Goal: Task Accomplishment & Management: Complete application form

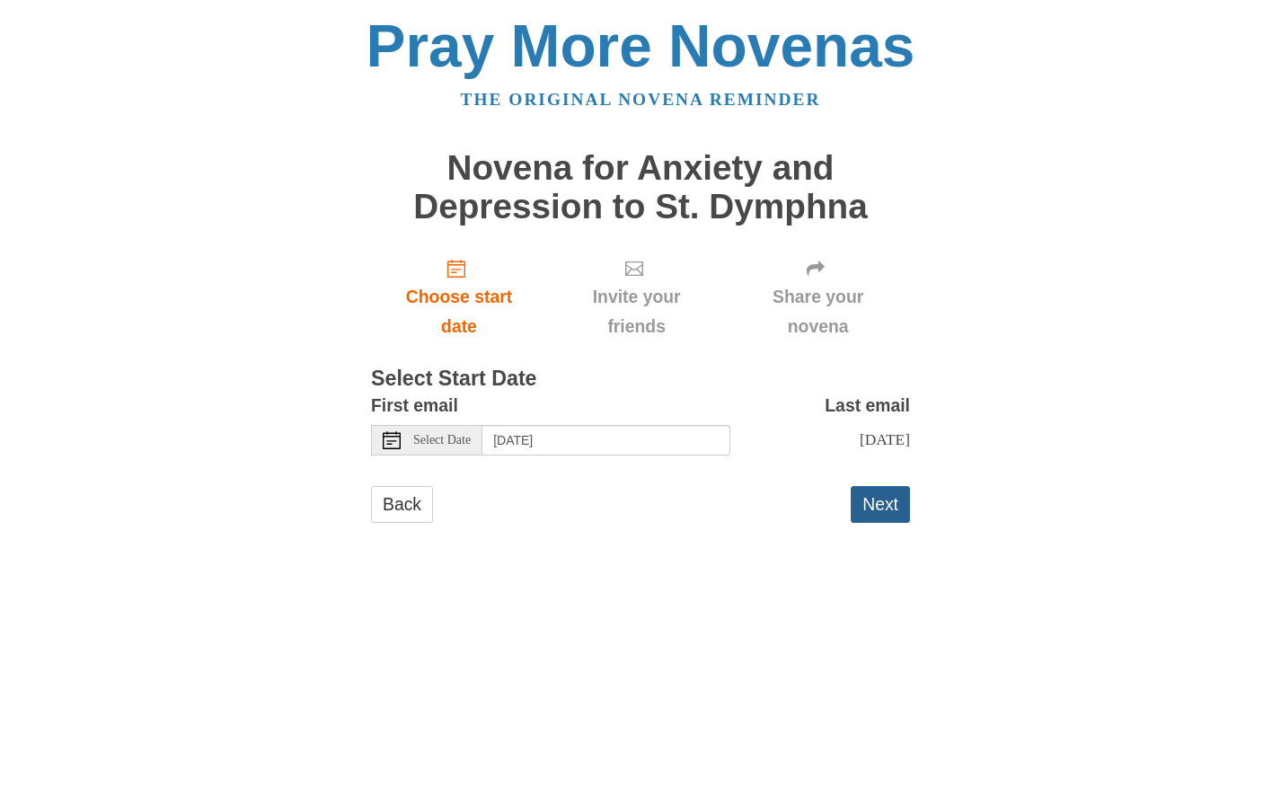
click at [886, 503] on button "Next" at bounding box center [880, 504] width 59 height 37
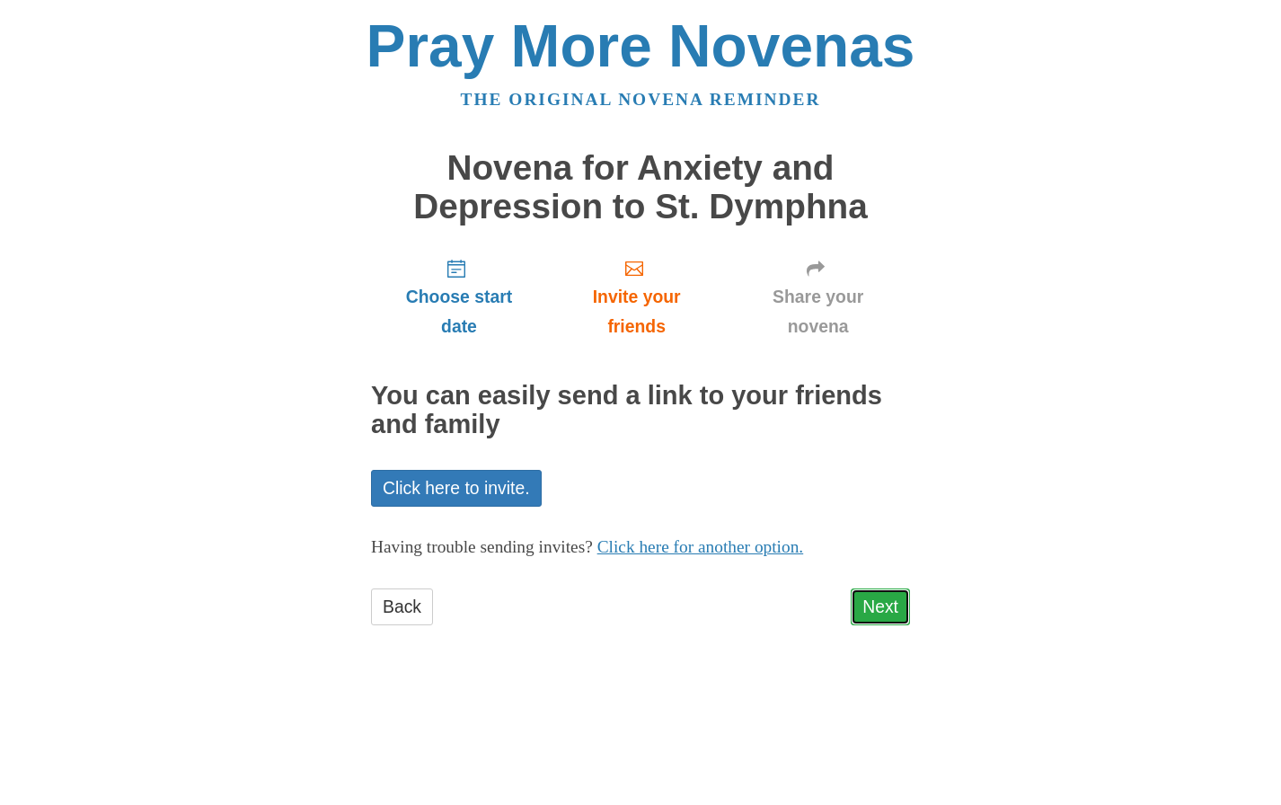
click at [876, 612] on link "Next" at bounding box center [880, 607] width 59 height 37
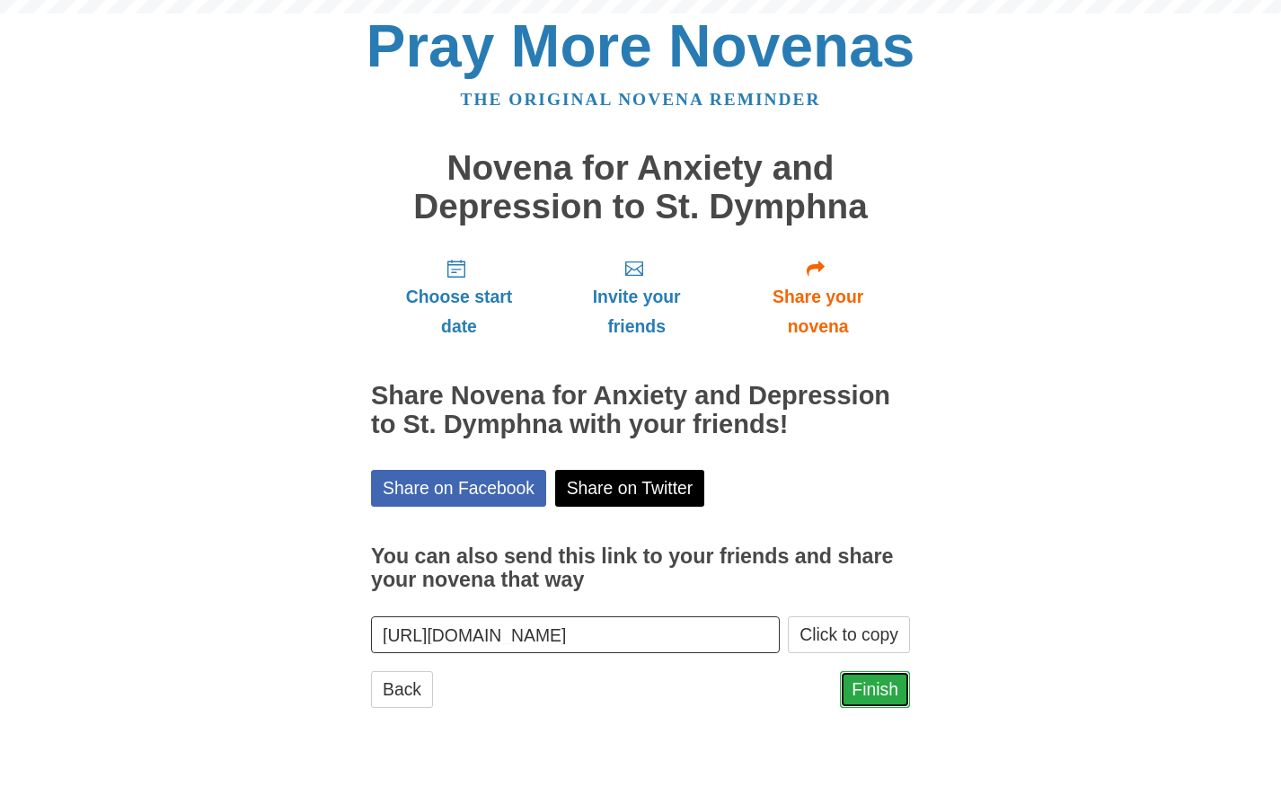
click at [874, 688] on link "Finish" at bounding box center [875, 689] width 70 height 37
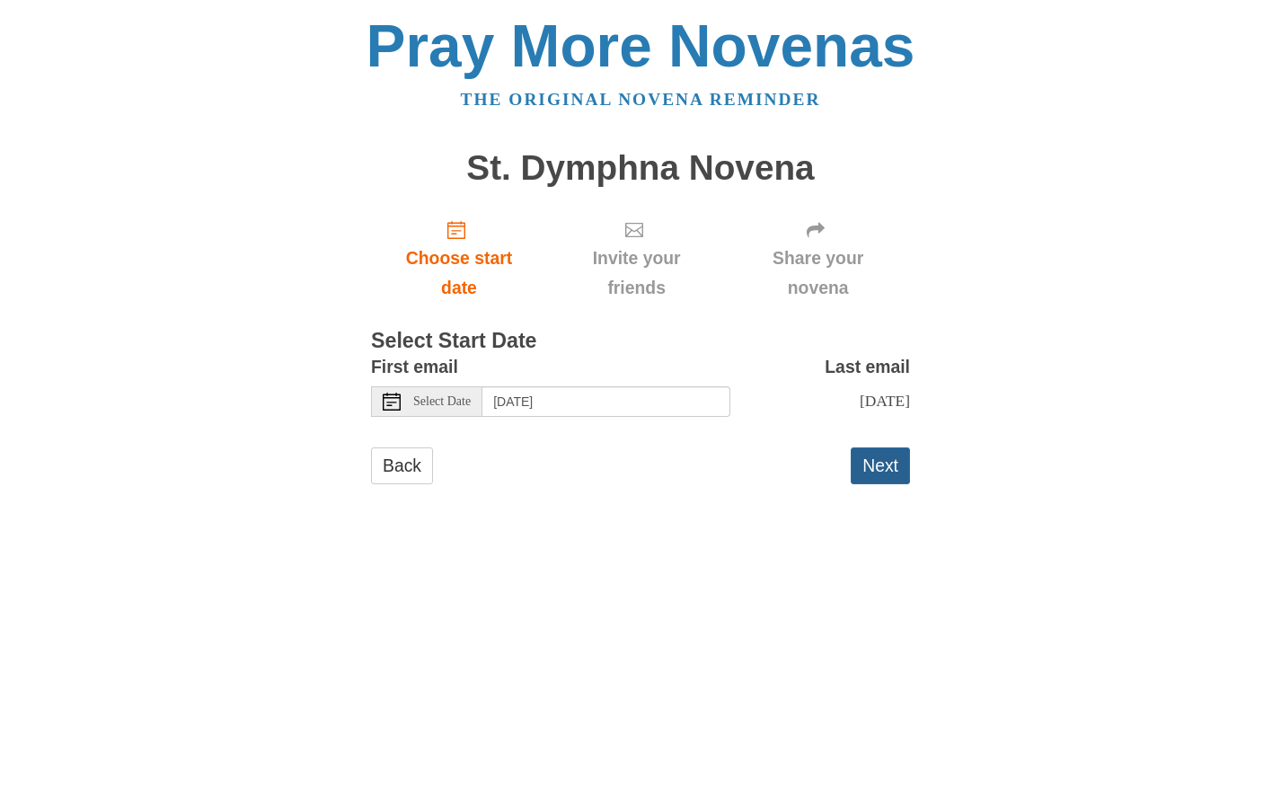
click at [881, 471] on button "Next" at bounding box center [880, 465] width 59 height 37
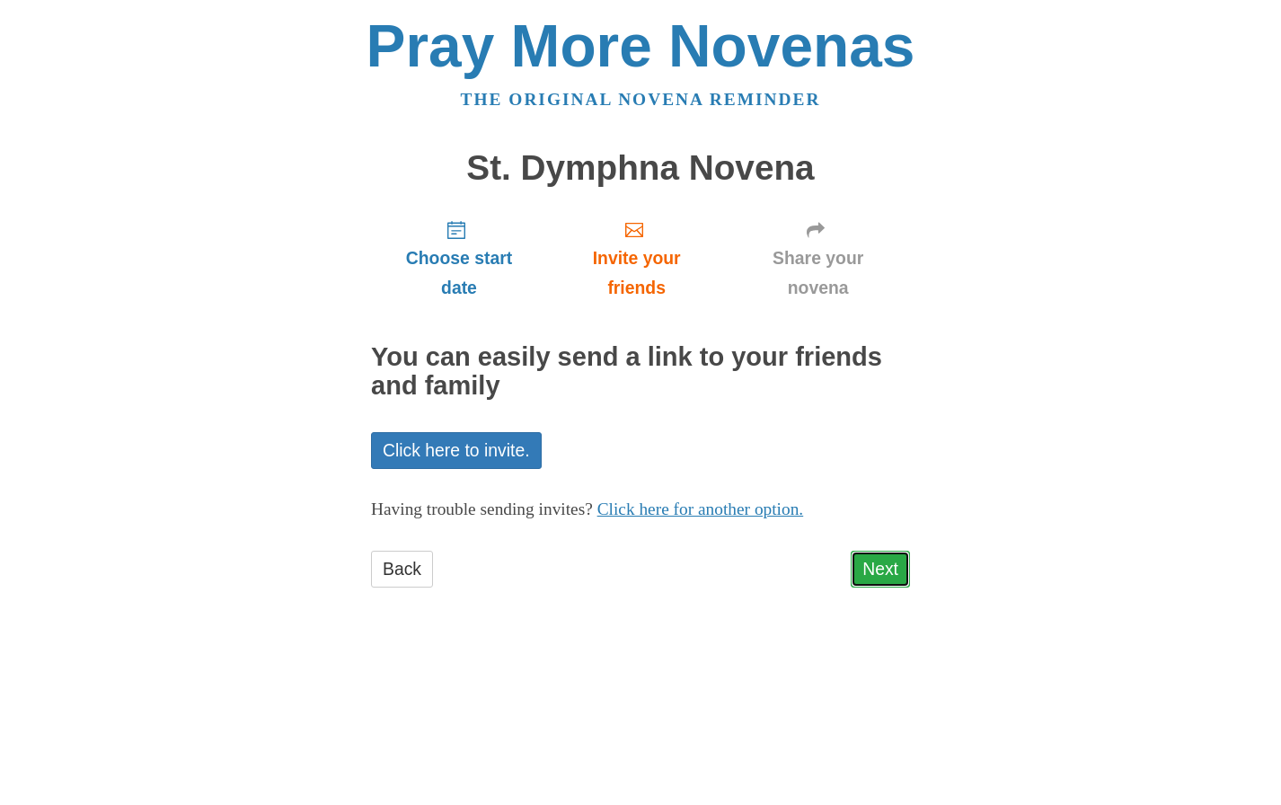
click at [877, 553] on link "Next" at bounding box center [880, 569] width 59 height 37
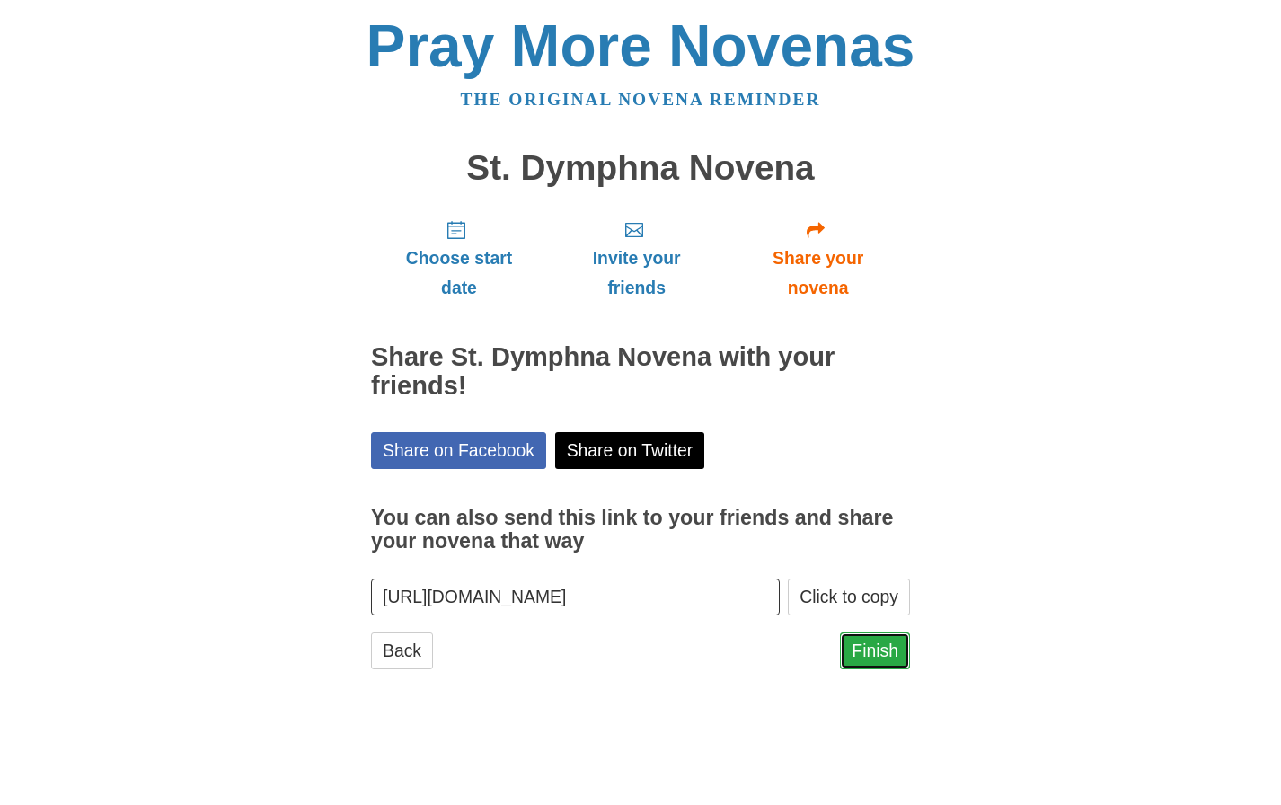
click at [866, 643] on link "Finish" at bounding box center [875, 651] width 70 height 37
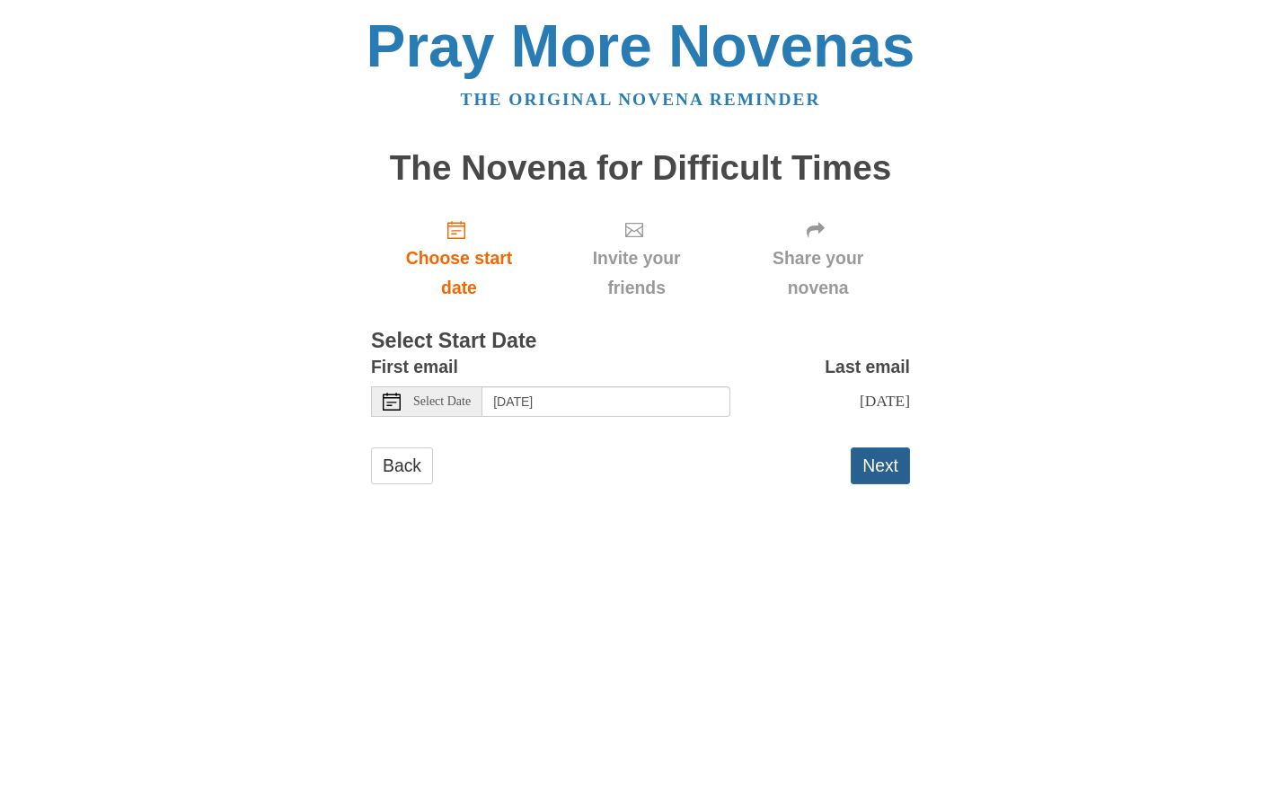
click at [881, 470] on button "Next" at bounding box center [880, 465] width 59 height 37
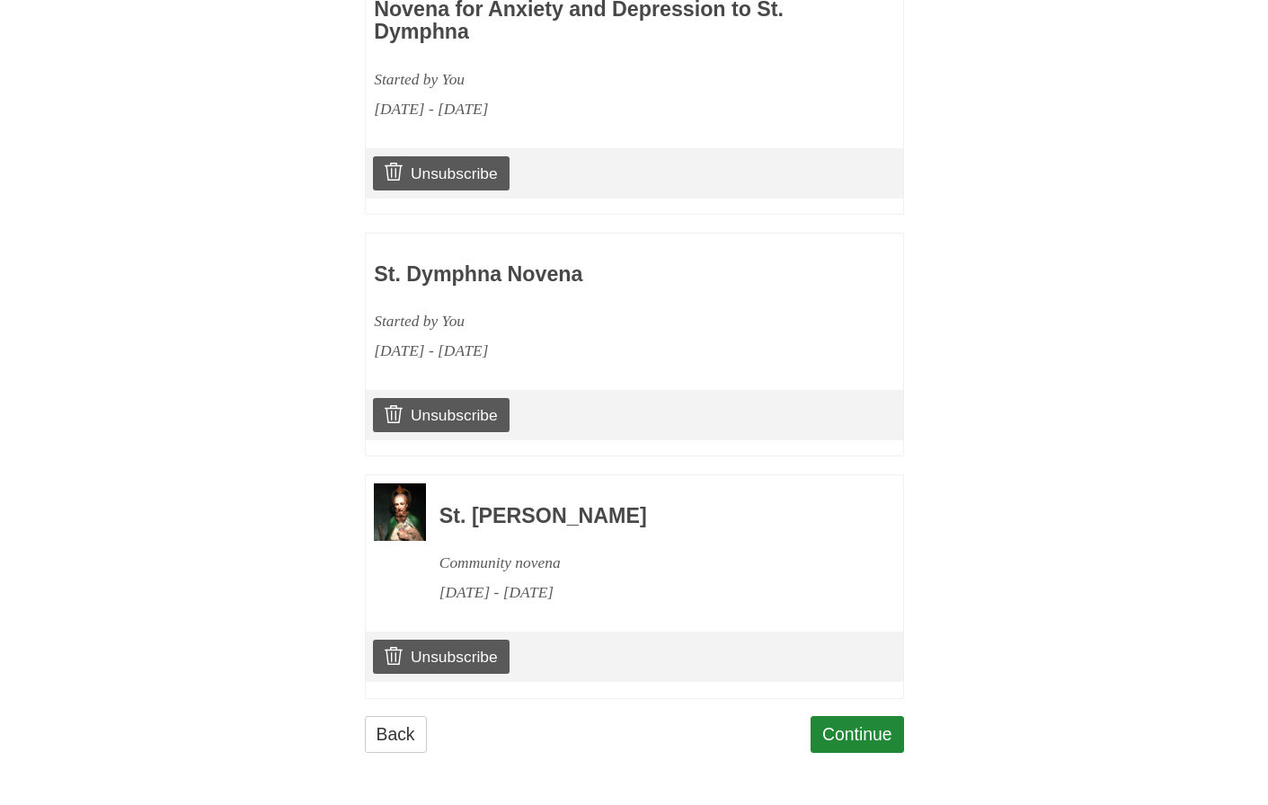
scroll to position [914, 0]
click at [860, 743] on link "Continue" at bounding box center [857, 734] width 93 height 37
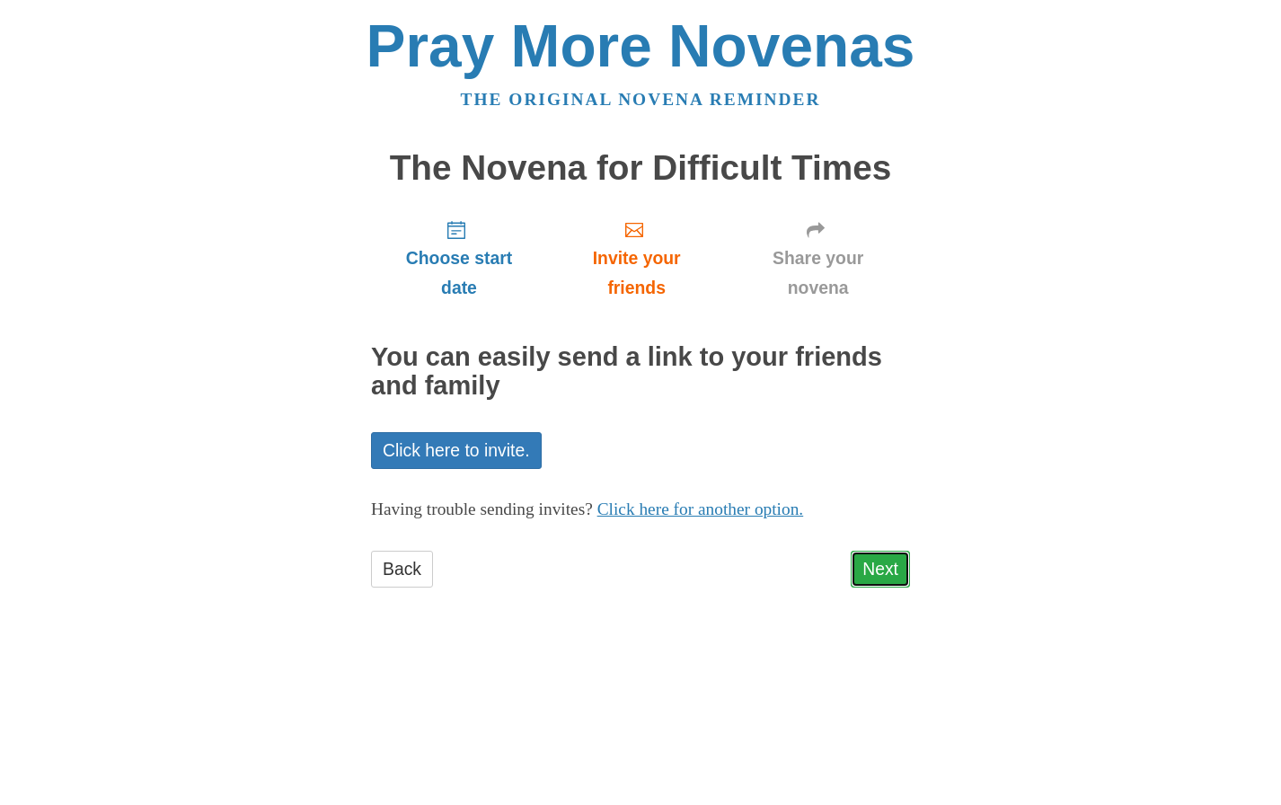
click at [890, 577] on link "Next" at bounding box center [880, 569] width 59 height 37
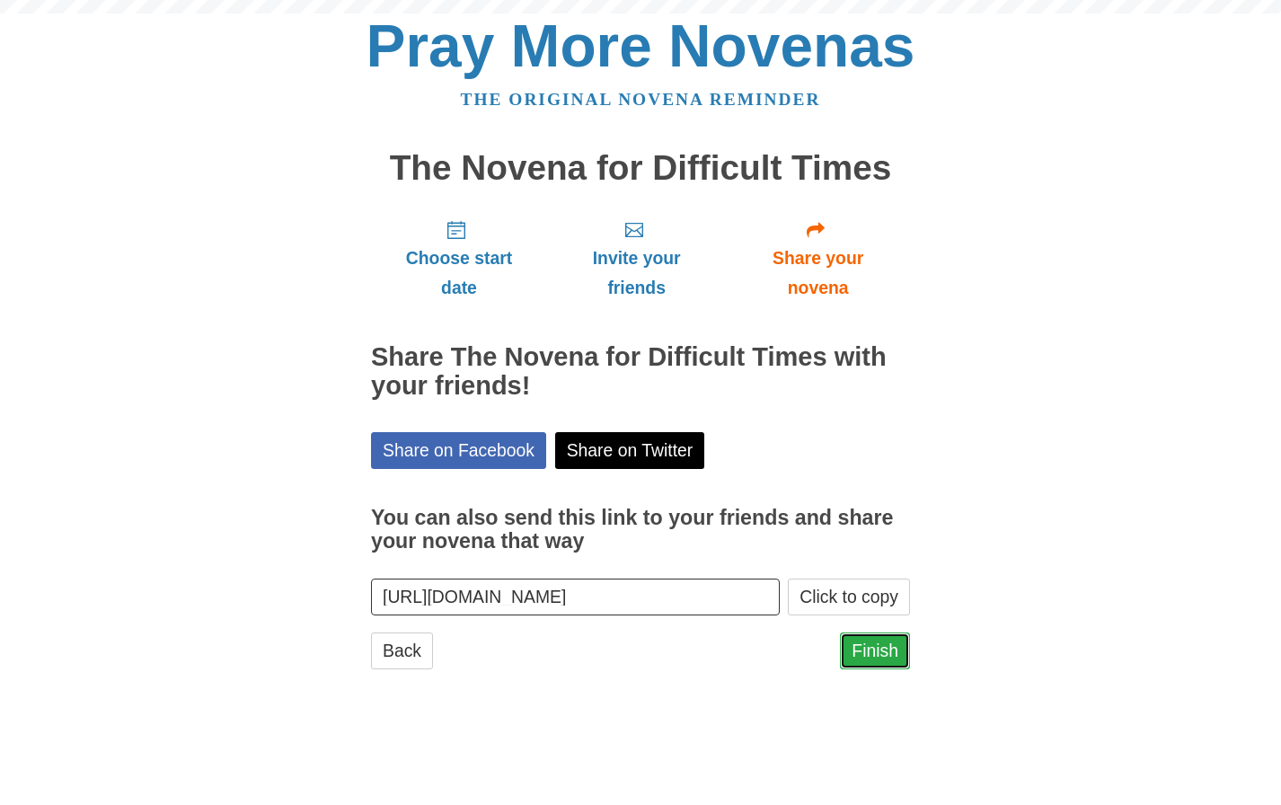
click at [881, 651] on link "Finish" at bounding box center [875, 651] width 70 height 37
